Goal: Use online tool/utility: Utilize a website feature to perform a specific function

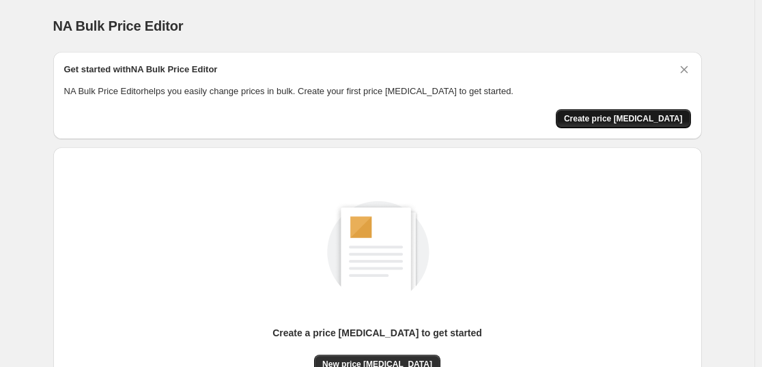
click at [626, 124] on span "Create price [MEDICAL_DATA]" at bounding box center [623, 118] width 119 height 11
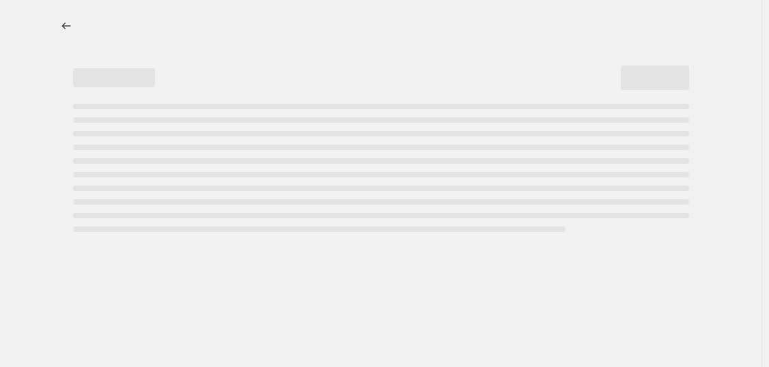
select select "percentage"
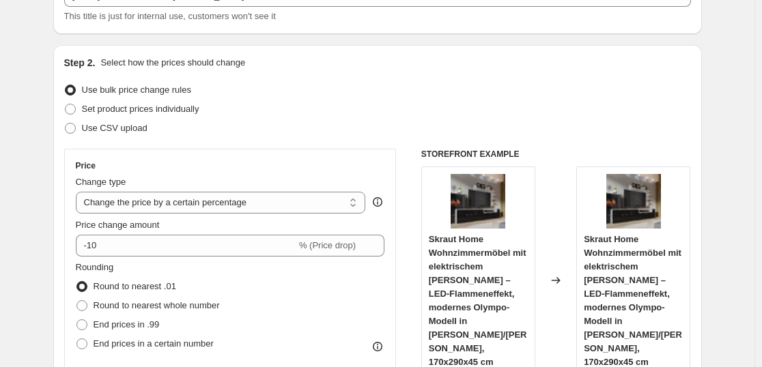
scroll to position [137, 0]
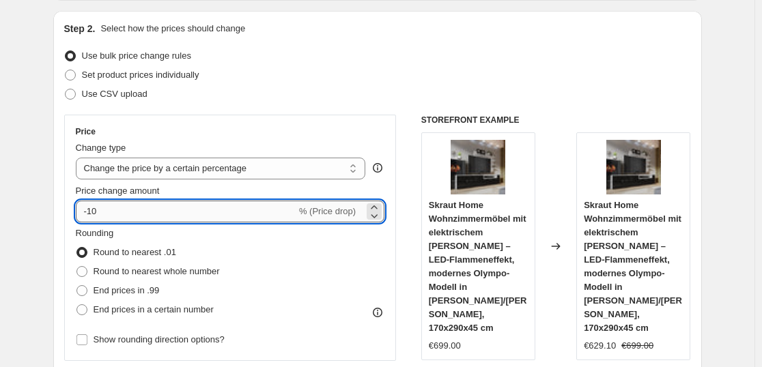
click at [271, 214] on input "-10" at bounding box center [186, 212] width 221 height 22
type input "-1"
type input "-35"
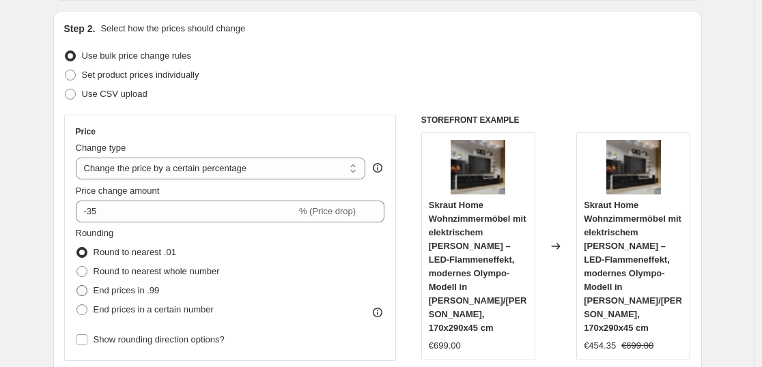
click at [83, 292] on span at bounding box center [82, 291] width 11 height 11
click at [77, 286] on input "End prices in .99" at bounding box center [77, 286] width 1 height 1
radio input "true"
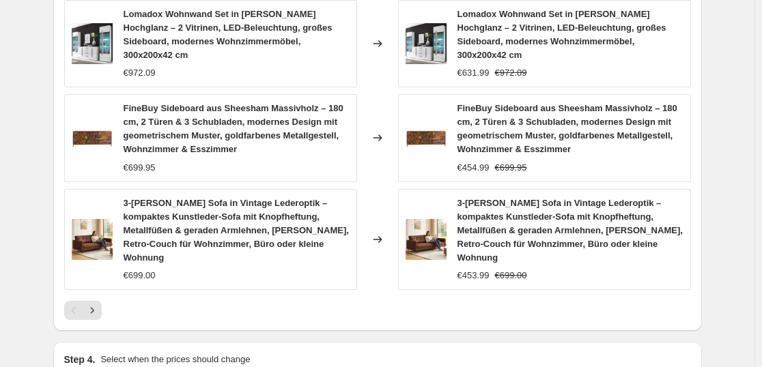
scroll to position [1130, 0]
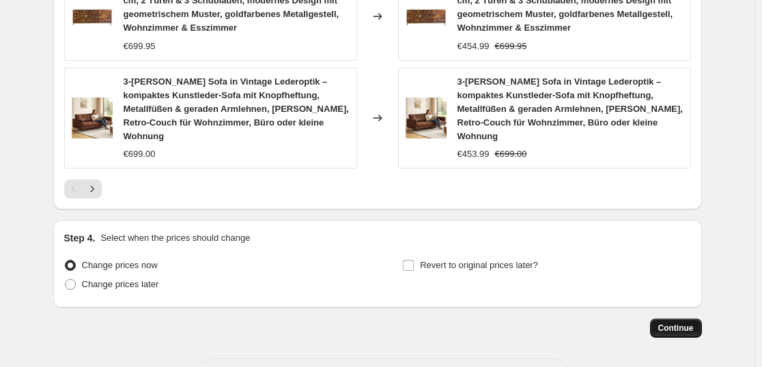
click at [692, 323] on span "Continue" at bounding box center [676, 328] width 36 height 11
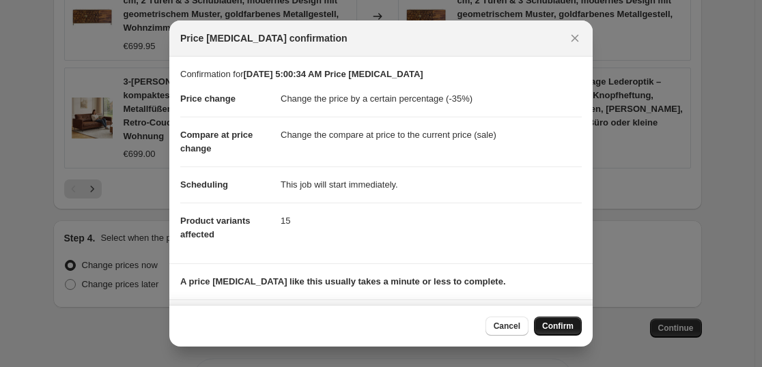
click at [558, 327] on span "Confirm" at bounding box center [557, 326] width 31 height 11
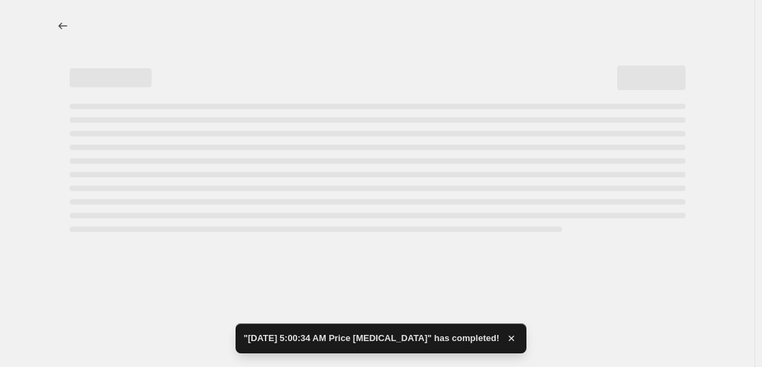
select select "percentage"
